Goal: Transaction & Acquisition: Register for event/course

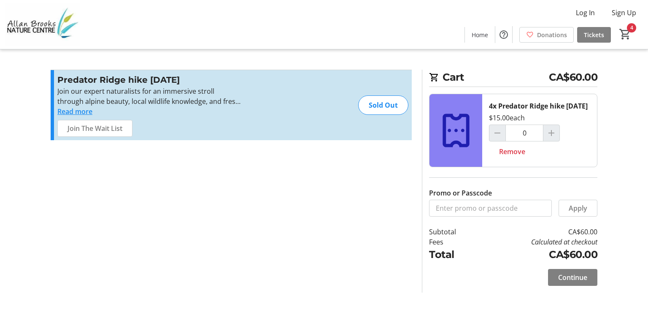
click at [544, 141] on div at bounding box center [551, 133] width 17 height 17
click at [491, 141] on div at bounding box center [497, 133] width 17 height 17
